Goal: Task Accomplishment & Management: Manage account settings

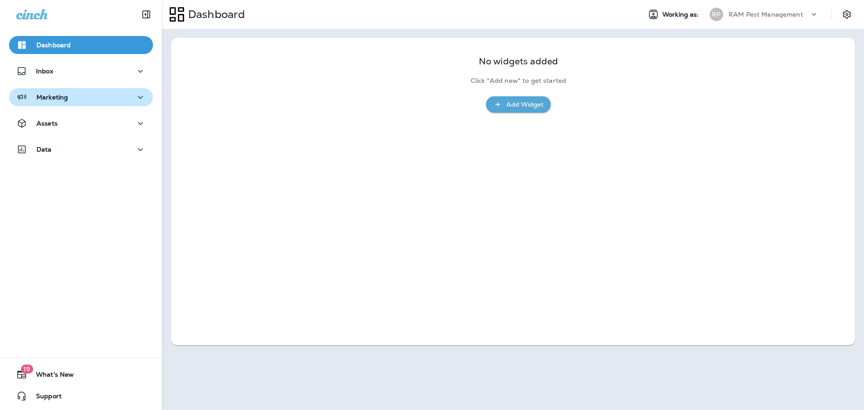
click at [67, 98] on p "Marketing" at bounding box center [51, 97] width 31 height 7
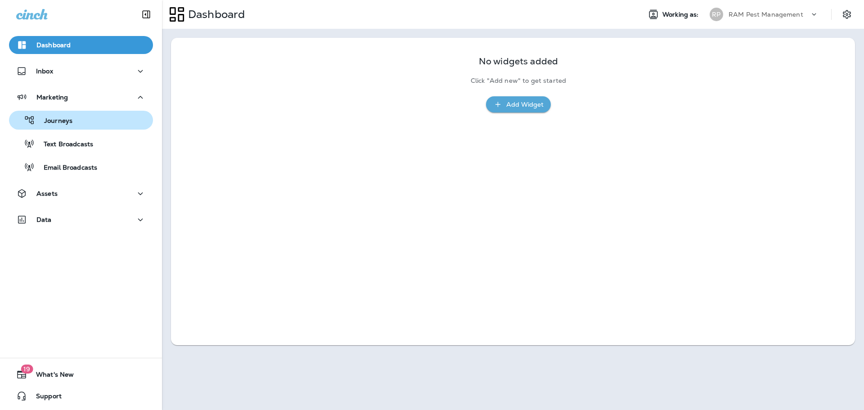
click at [71, 124] on p "Journeys" at bounding box center [53, 121] width 37 height 9
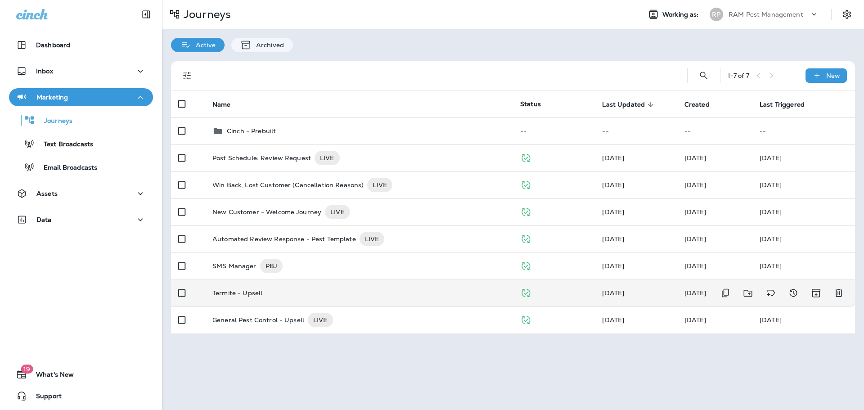
click at [337, 292] on div "Termite - Upsell" at bounding box center [358, 292] width 293 height 7
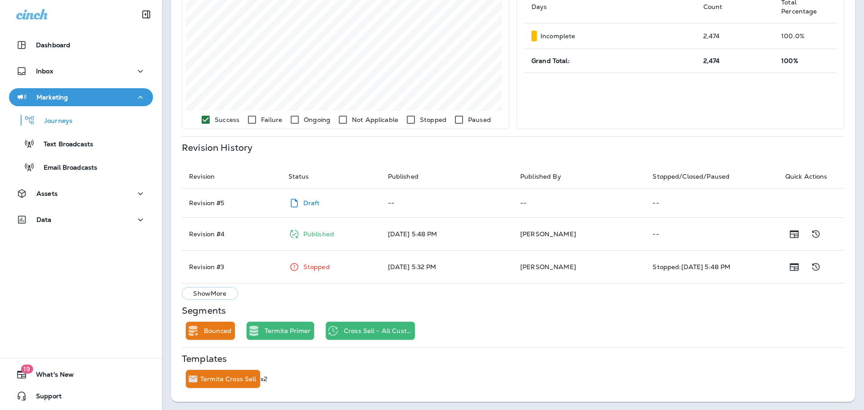
scroll to position [312, 0]
click at [228, 377] on p "Termite Cross Sell" at bounding box center [228, 377] width 56 height 7
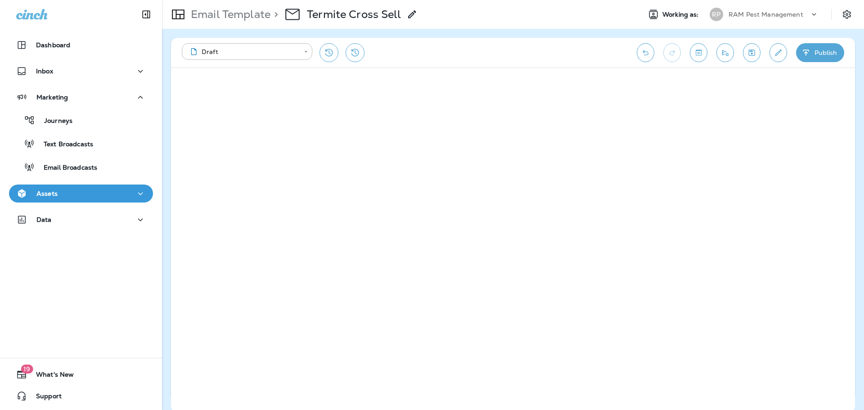
click at [87, 193] on div "Assets" at bounding box center [81, 193] width 130 height 11
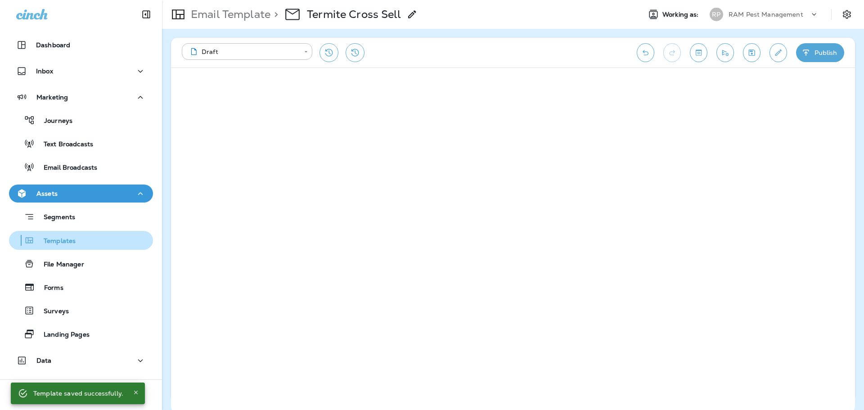
click at [76, 239] on div "Templates" at bounding box center [81, 240] width 137 height 13
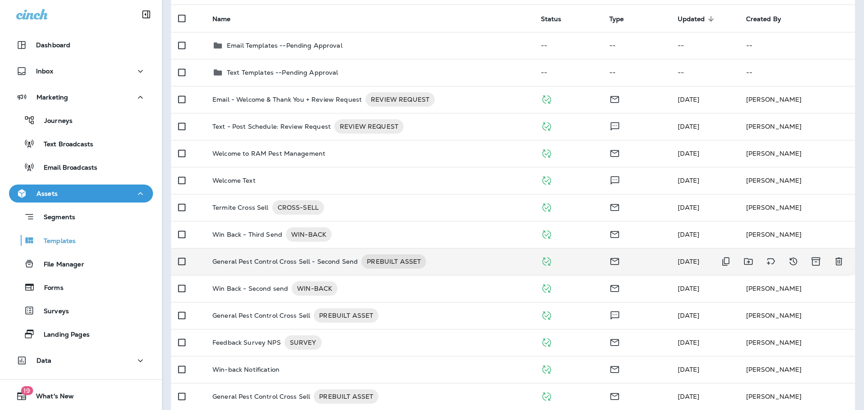
scroll to position [90, 0]
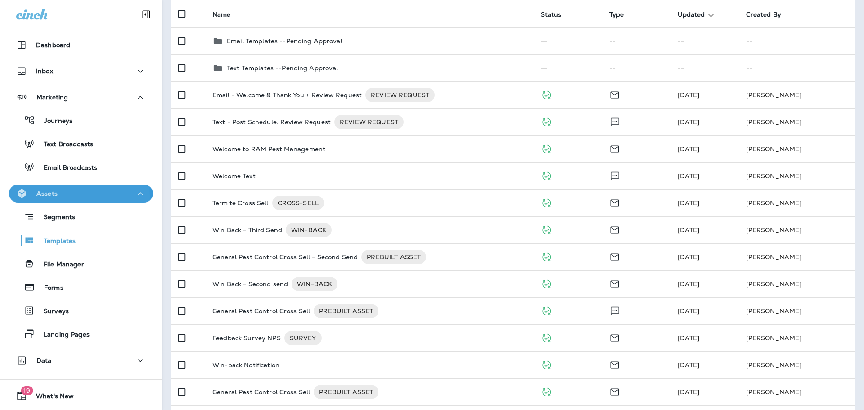
click at [51, 196] on p "Assets" at bounding box center [46, 193] width 21 height 7
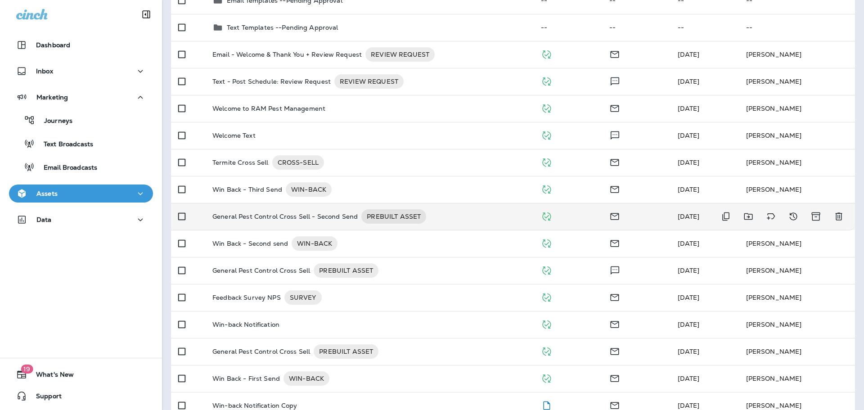
scroll to position [135, 0]
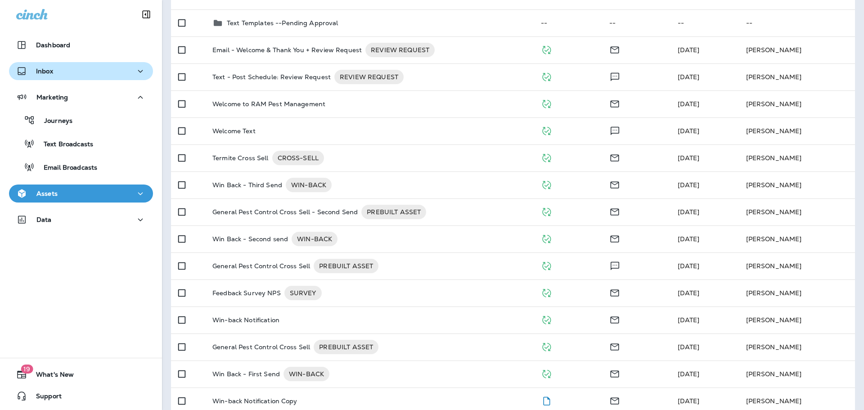
click at [53, 67] on div "Inbox" at bounding box center [34, 71] width 37 height 11
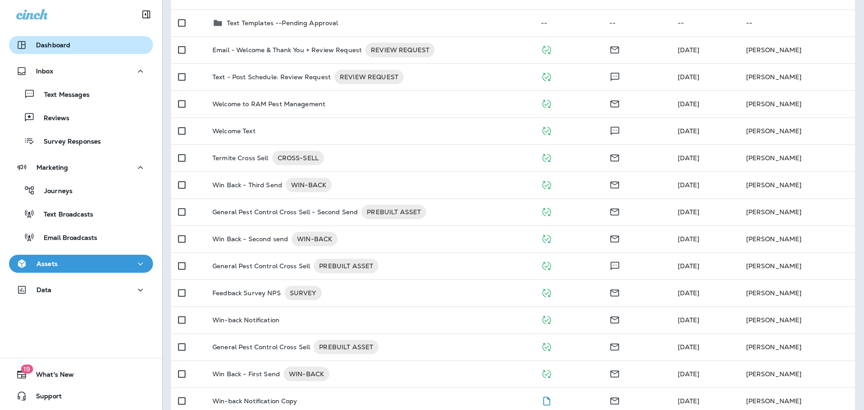
click at [42, 39] on button "Dashboard" at bounding box center [81, 45] width 144 height 18
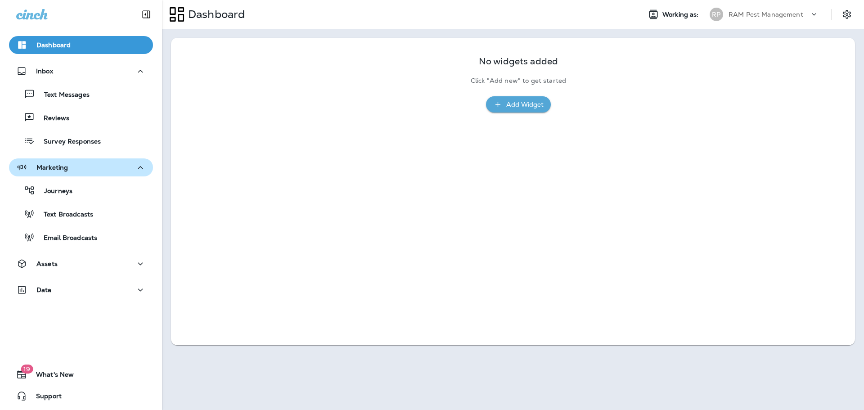
click at [63, 171] on p "Marketing" at bounding box center [51, 167] width 31 height 7
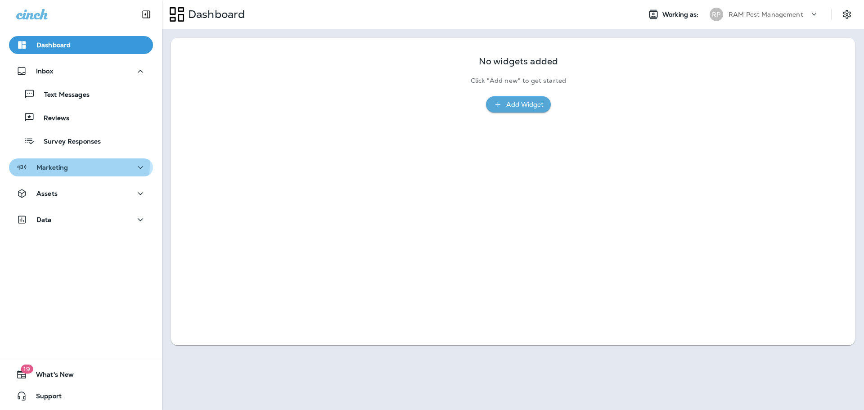
click at [55, 164] on p "Marketing" at bounding box center [51, 167] width 31 height 7
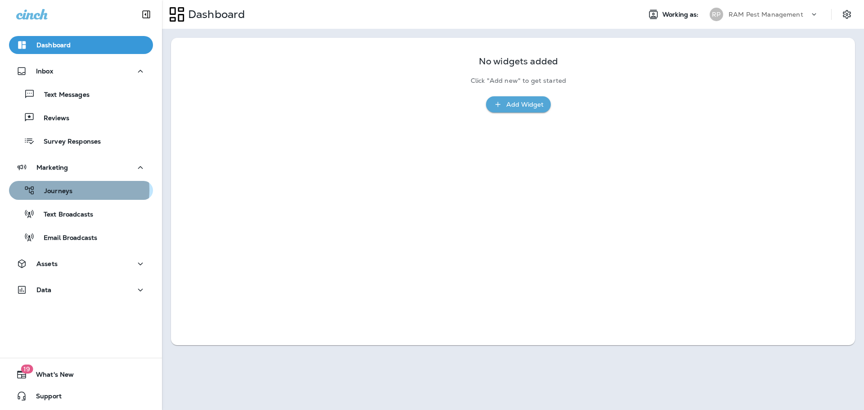
click at [66, 190] on p "Journeys" at bounding box center [53, 191] width 37 height 9
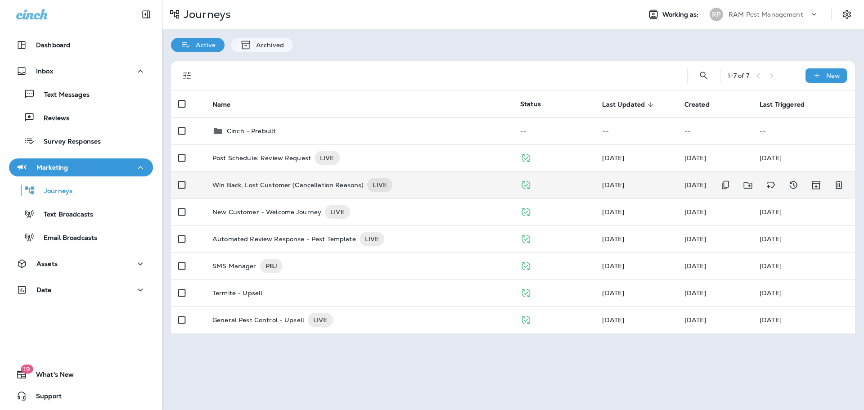
click at [428, 188] on div "Win Back, Lost Customer (Cancellation Reasons) LIVE" at bounding box center [358, 185] width 293 height 14
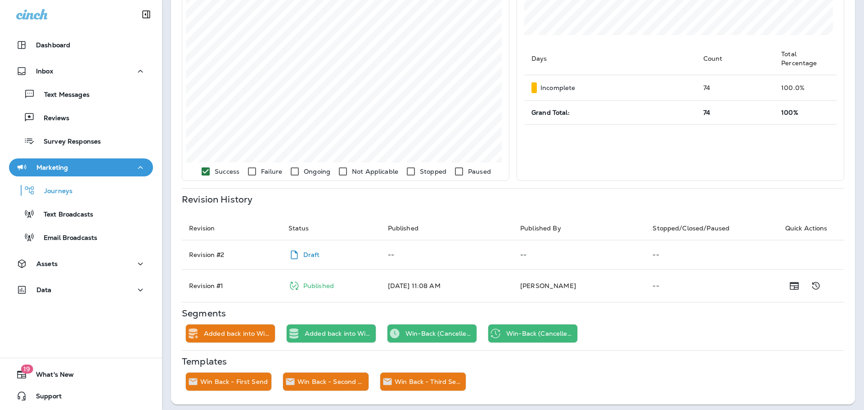
scroll to position [263, 0]
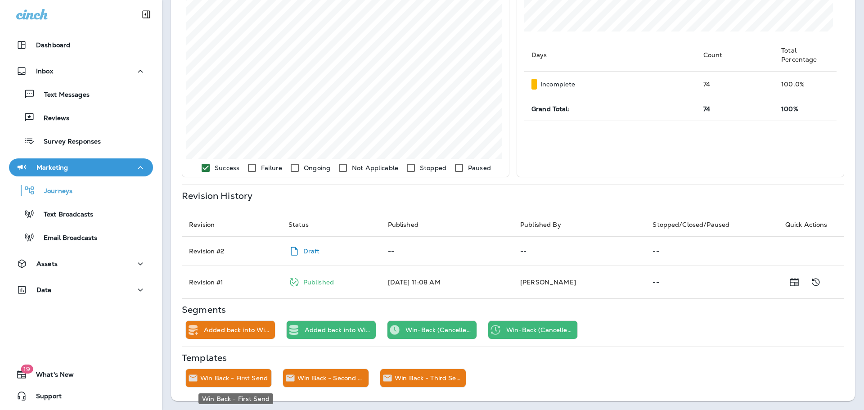
click at [235, 379] on p "Win Back - First Send" at bounding box center [233, 377] width 67 height 7
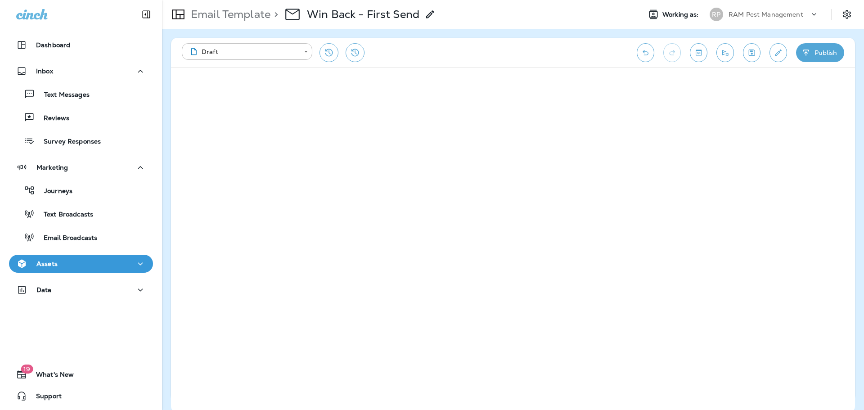
click at [70, 270] on button "Assets" at bounding box center [81, 264] width 144 height 18
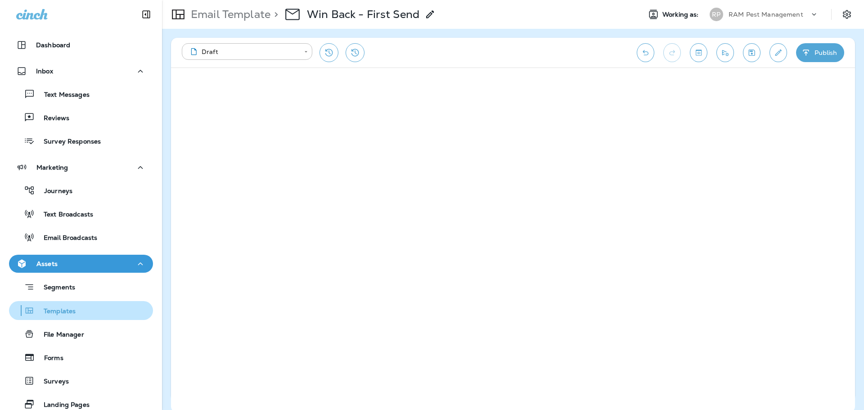
click at [72, 310] on p "Templates" at bounding box center [55, 311] width 41 height 9
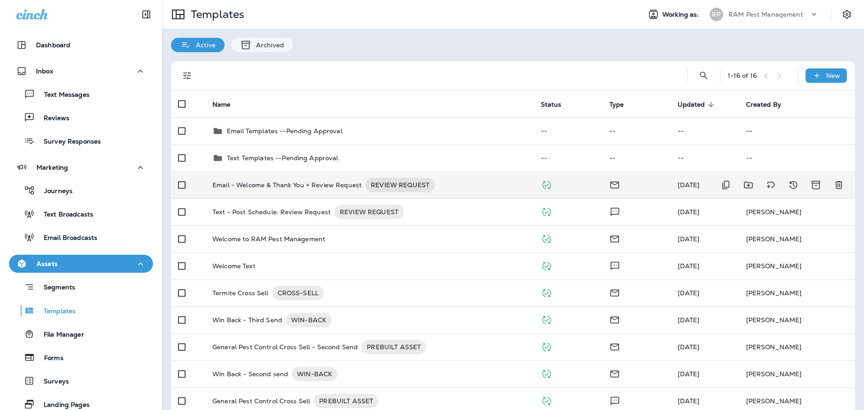
click at [480, 194] on td "Email - Welcome & Thank You + Review Request REVIEW REQUEST" at bounding box center [369, 184] width 328 height 27
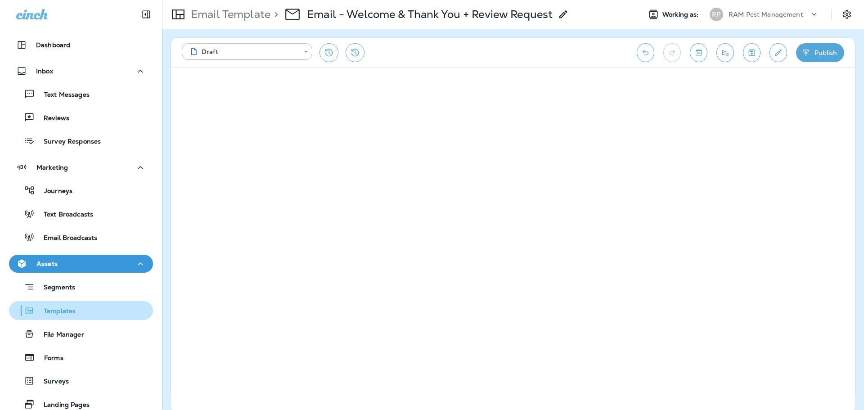
click at [78, 311] on div "Templates" at bounding box center [81, 310] width 137 height 13
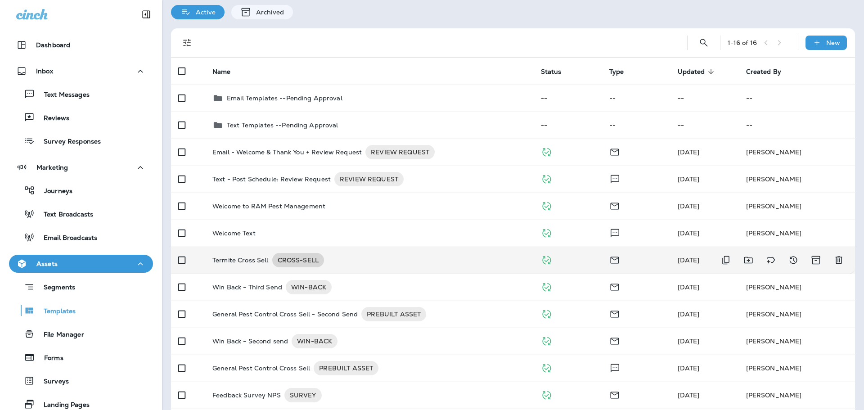
scroll to position [23, 0]
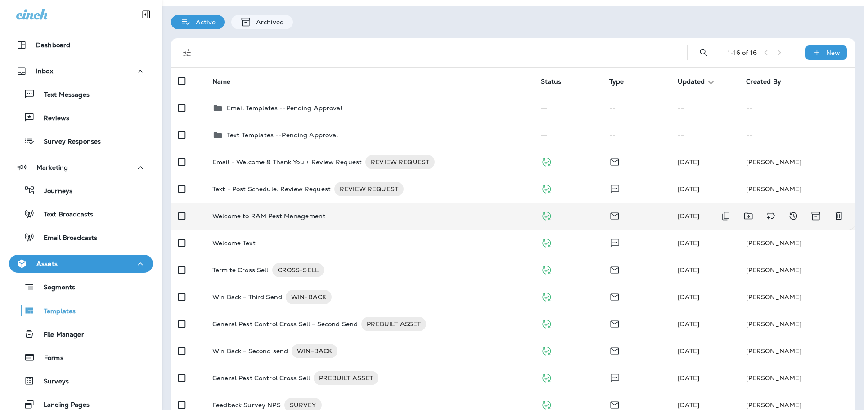
click at [307, 211] on td "Welcome to RAM Pest Management" at bounding box center [369, 215] width 328 height 27
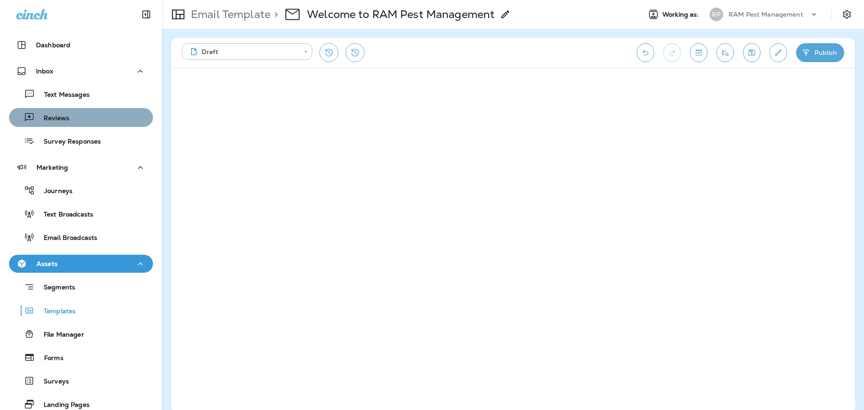
click at [85, 121] on div "Reviews" at bounding box center [81, 117] width 137 height 13
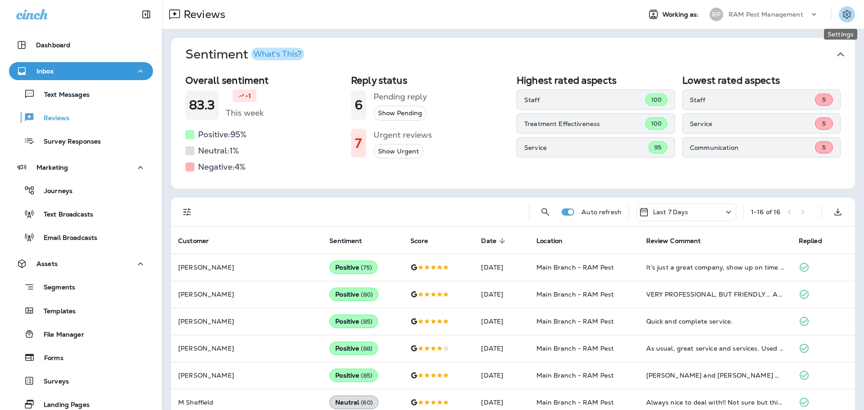
click at [841, 11] on icon "Settings" at bounding box center [846, 14] width 11 height 11
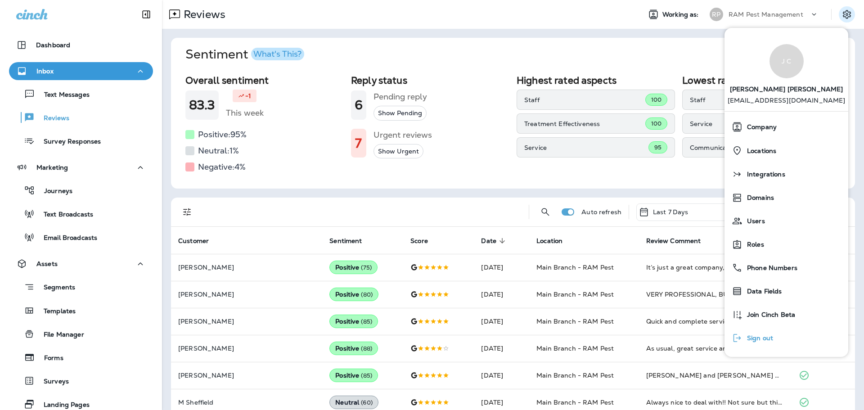
click at [782, 338] on button "Sign out" at bounding box center [786, 337] width 124 height 23
click at [776, 337] on div "Sign out" at bounding box center [752, 338] width 49 height 18
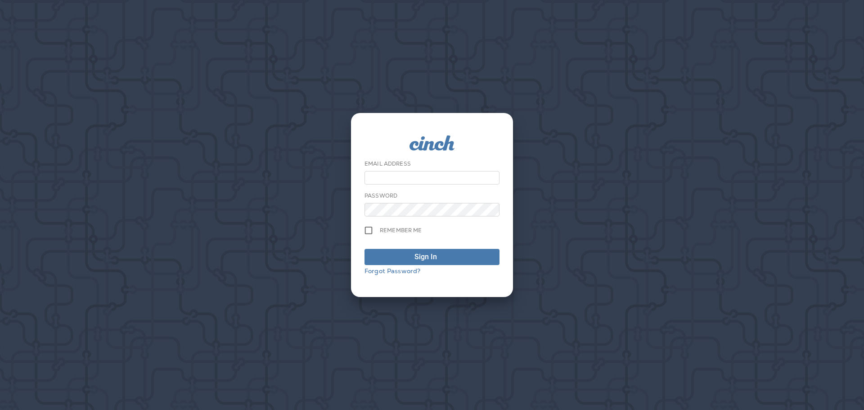
type input "**********"
